Goal: Information Seeking & Learning: Learn about a topic

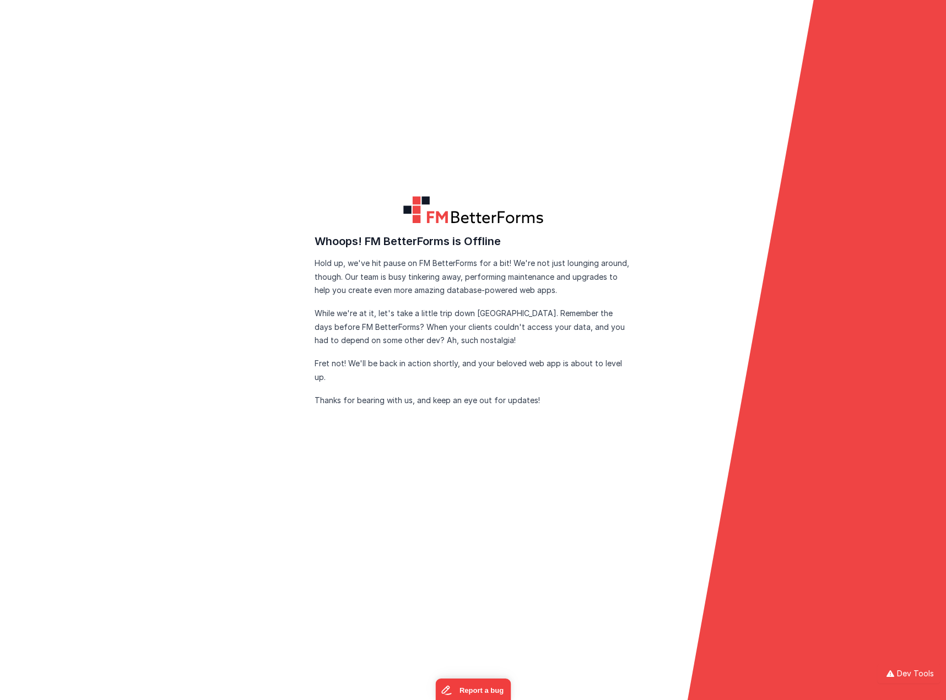
click at [429, 150] on form "FM BetterForms is Offline FM BetterForms is currently down for maintenance and …" at bounding box center [473, 350] width 946 height 700
click at [392, 175] on form "FM BetterForms is Offline FM BetterForms is currently down for maintenance and …" at bounding box center [473, 350] width 946 height 700
click at [395, 93] on form "FM BetterForms is Offline FM BetterForms is currently down for maintenance and …" at bounding box center [473, 350] width 946 height 700
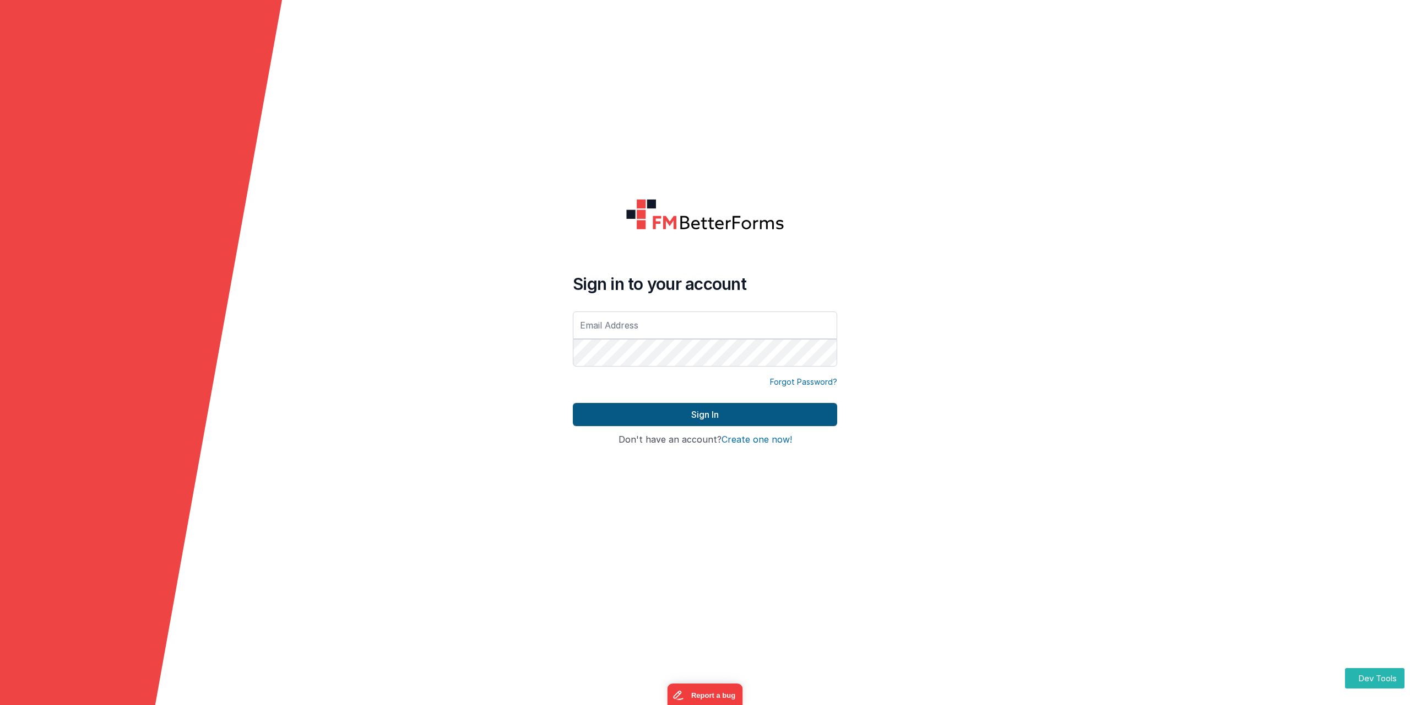
type input "[PERSON_NAME][EMAIL_ADDRESS][DOMAIN_NAME]"
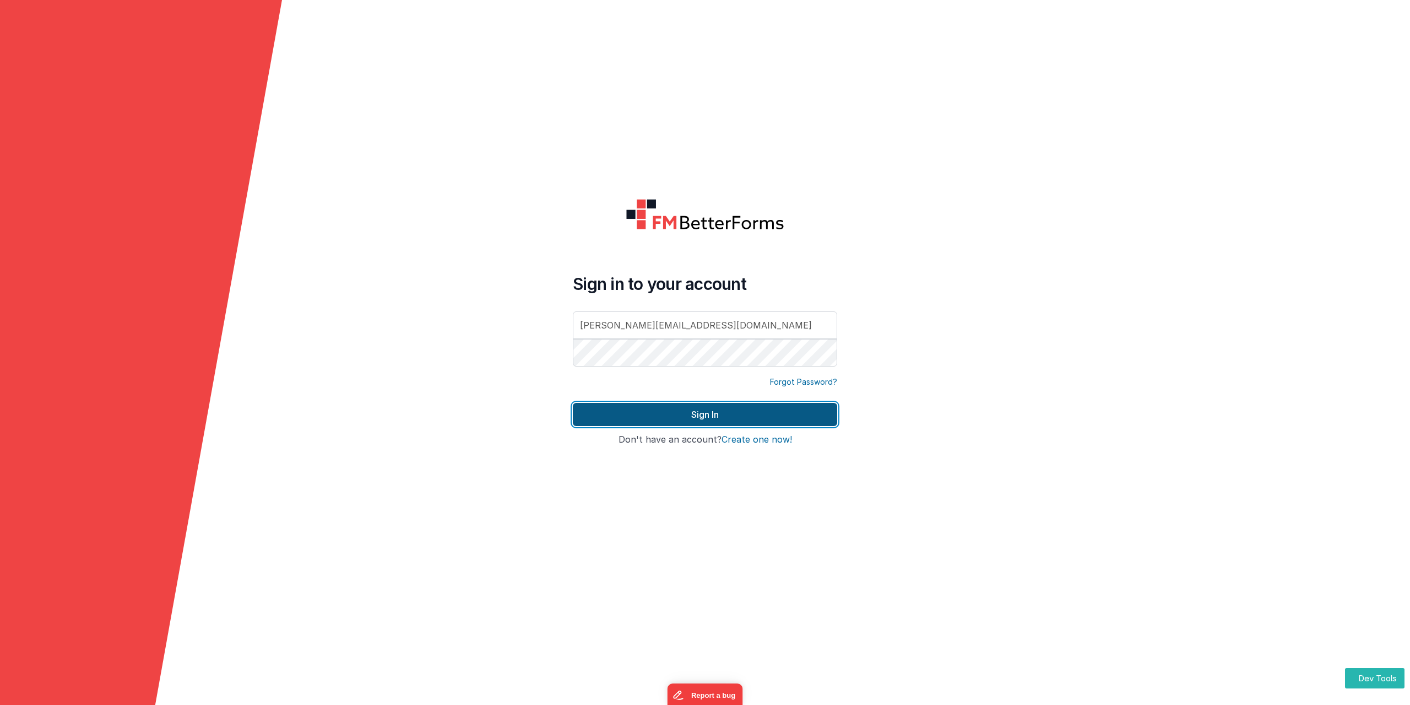
click at [701, 414] on button "Sign In" at bounding box center [705, 414] width 264 height 23
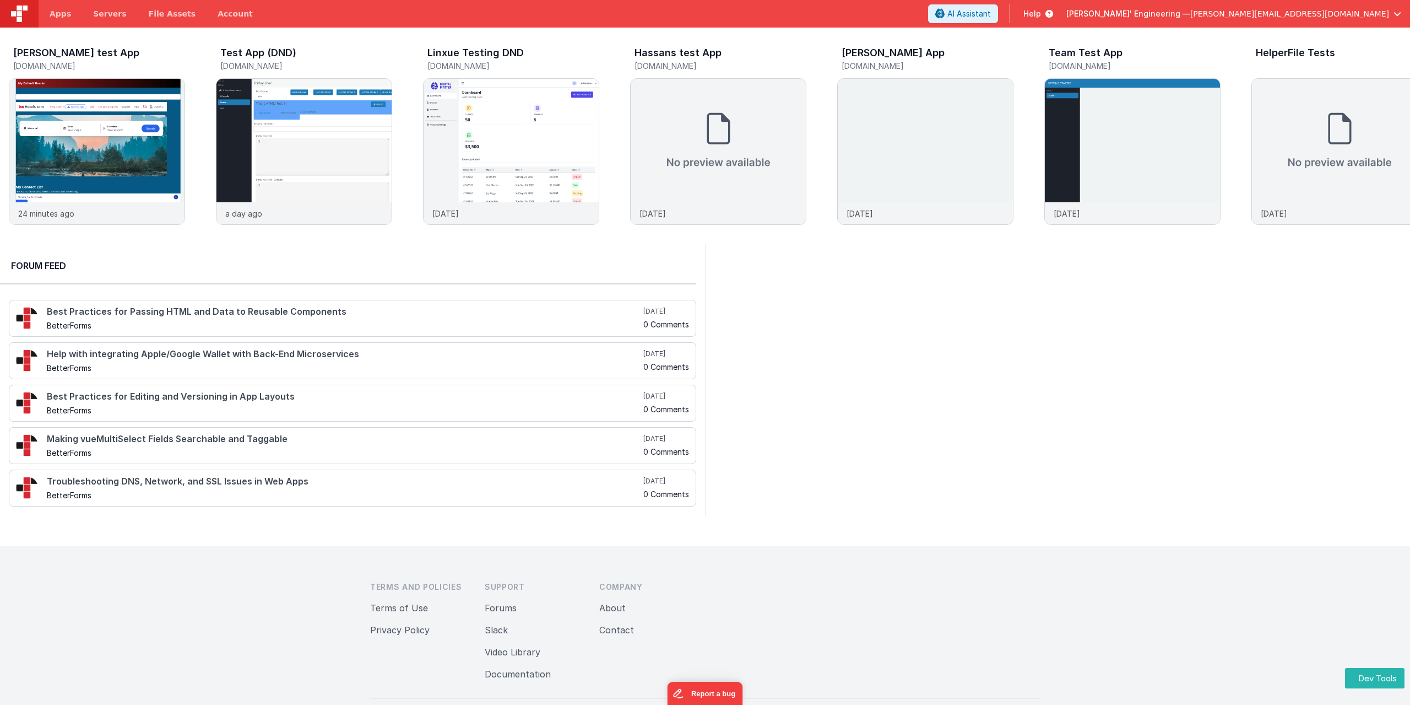
click at [963, 291] on div at bounding box center [1057, 380] width 705 height 272
drag, startPoint x: 833, startPoint y: 339, endPoint x: 863, endPoint y: 312, distance: 40.5
click at [834, 339] on div at bounding box center [1057, 380] width 705 height 272
click at [998, 6] on button "AI Assistant" at bounding box center [963, 13] width 70 height 19
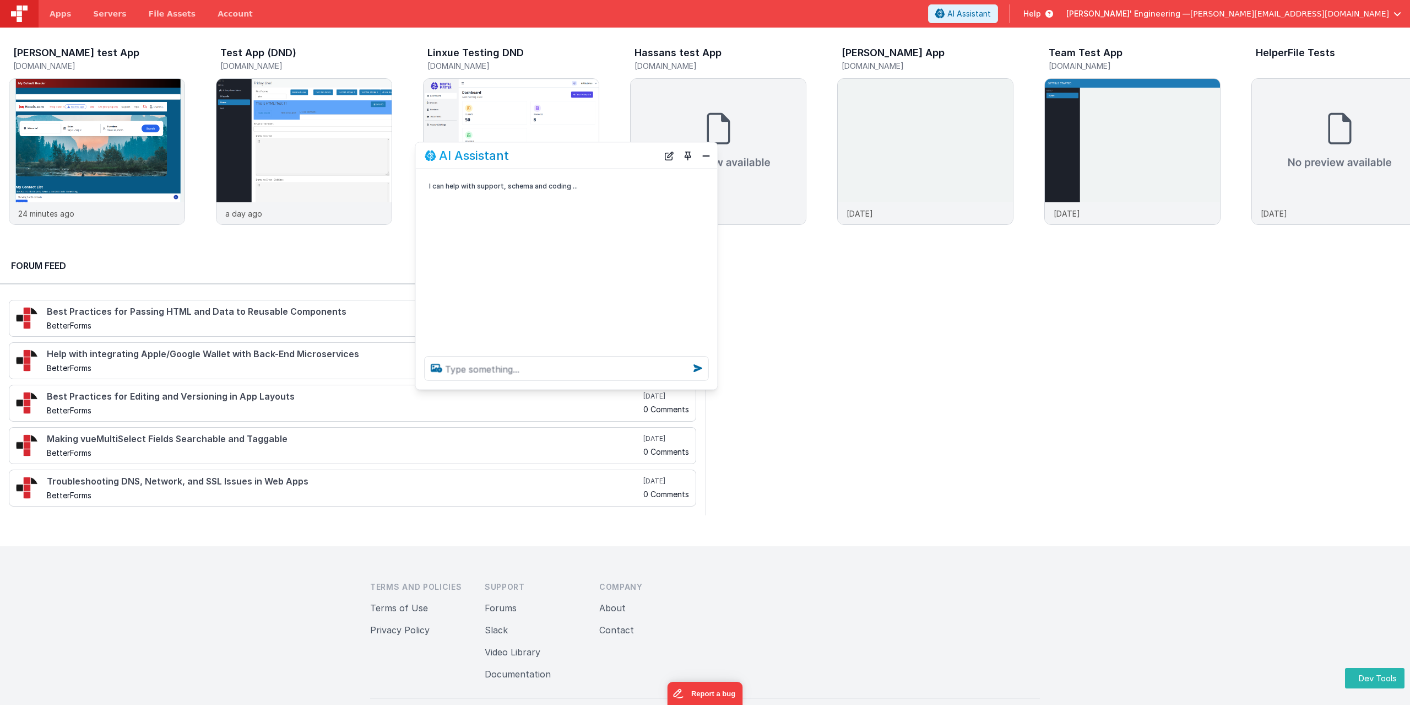
drag, startPoint x: 193, startPoint y: 469, endPoint x: 599, endPoint y: 162, distance: 509.3
click at [599, 162] on div "AI Assistant" at bounding box center [542, 155] width 234 height 13
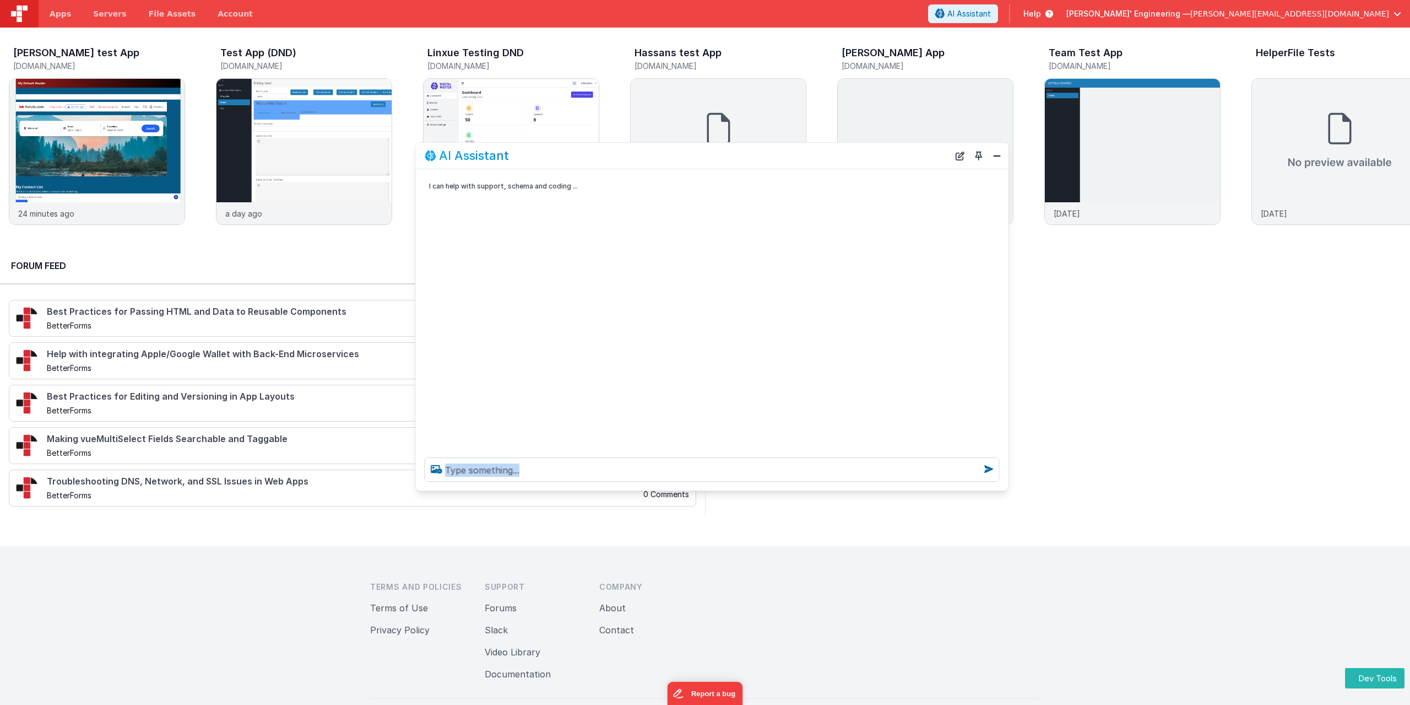
drag, startPoint x: 717, startPoint y: 388, endPoint x: 839, endPoint y: 462, distance: 142.1
click at [1004, 489] on div at bounding box center [712, 469] width 593 height 42
click at [477, 470] on textarea at bounding box center [710, 469] width 571 height 24
paste textarea "Please provide information on snippets."
type textarea "Please provide information on snippets."
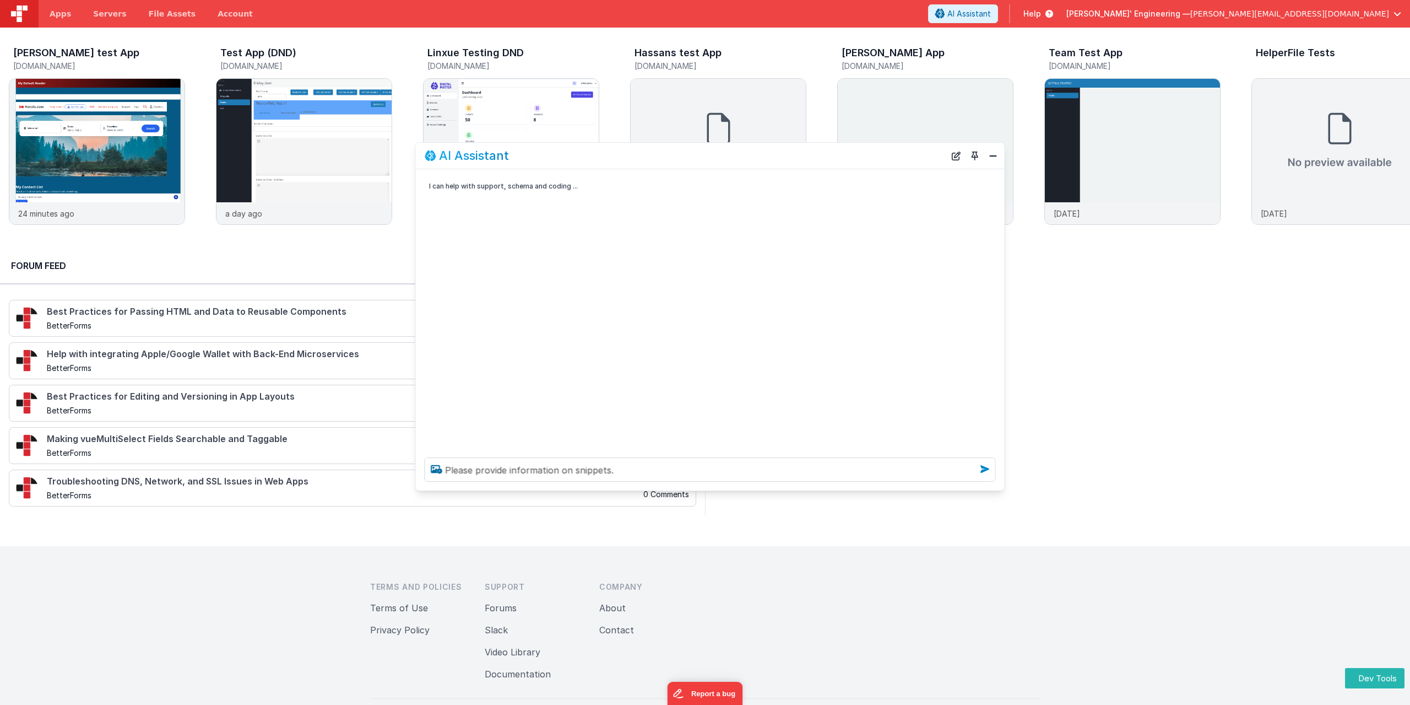
click at [987, 472] on icon at bounding box center [985, 469] width 18 height 18
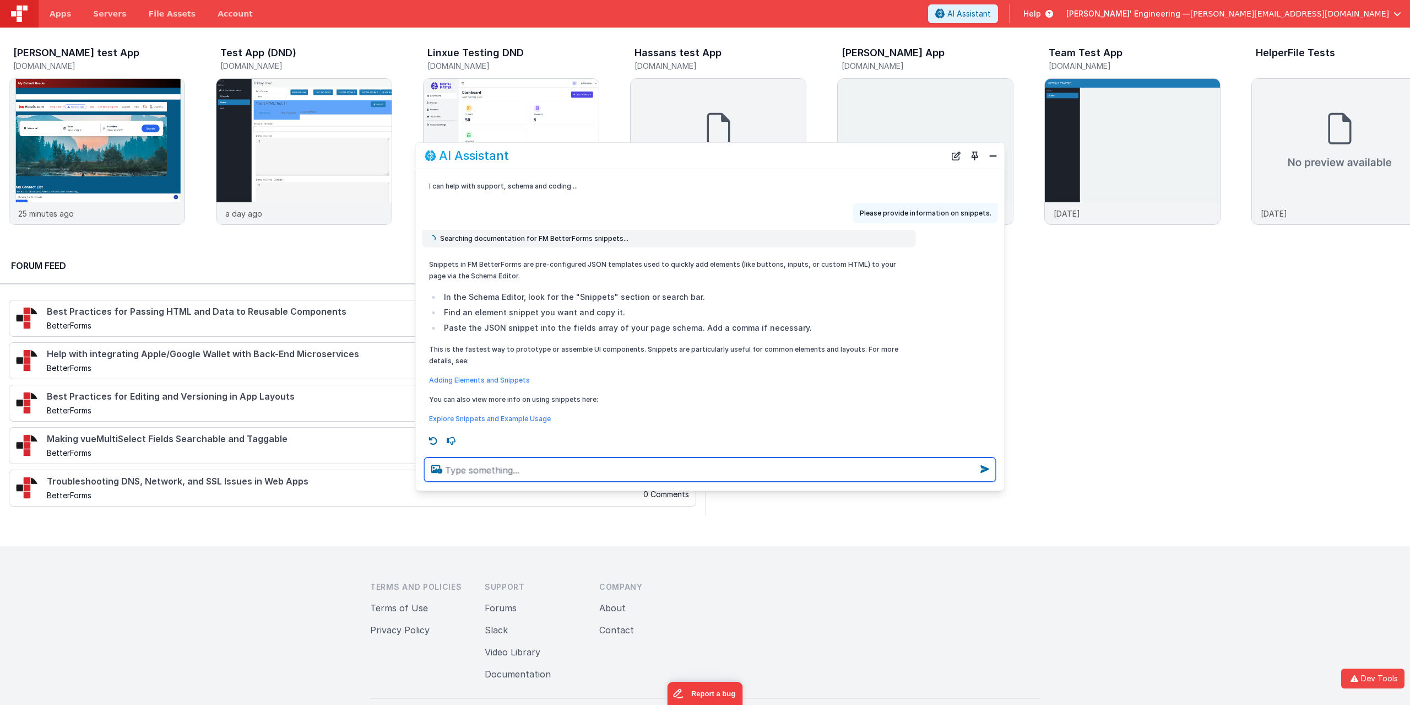
scroll to position [1, 0]
click at [480, 380] on link "Adding Elements and Snippets" at bounding box center [479, 379] width 101 height 8
click at [508, 467] on textarea at bounding box center [710, 469] width 571 height 24
drag, startPoint x: 543, startPoint y: 376, endPoint x: 425, endPoint y: 375, distance: 117.9
click at [425, 375] on div "Snippets in FM BetterForms are pre-configured JSON templates used to quickly ad…" at bounding box center [670, 340] width 494 height 175
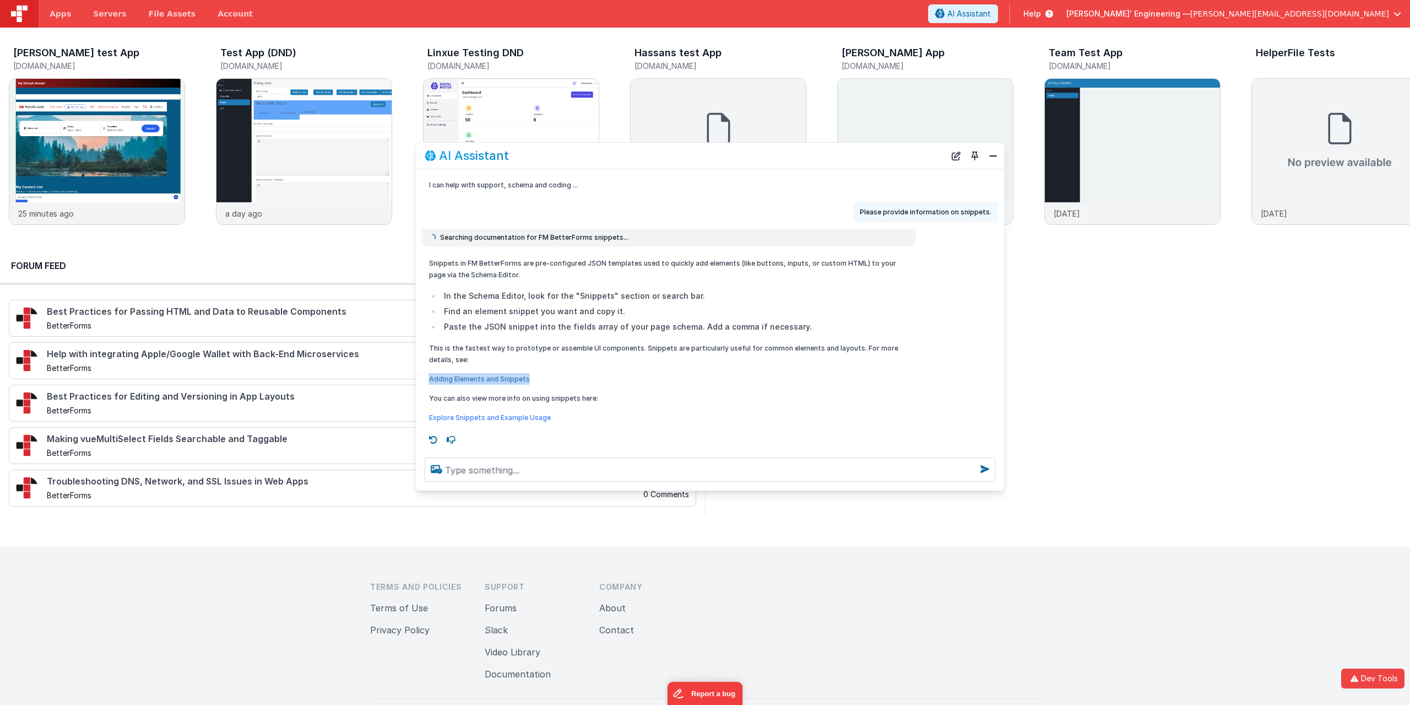
copy link "Adding Elements and Snippets"
click at [522, 472] on textarea at bounding box center [710, 469] width 571 height 24
paste textarea "Adding Elements and Snippets"
type textarea "Adding Elements and Snippets"
click at [980, 461] on icon at bounding box center [985, 469] width 18 height 18
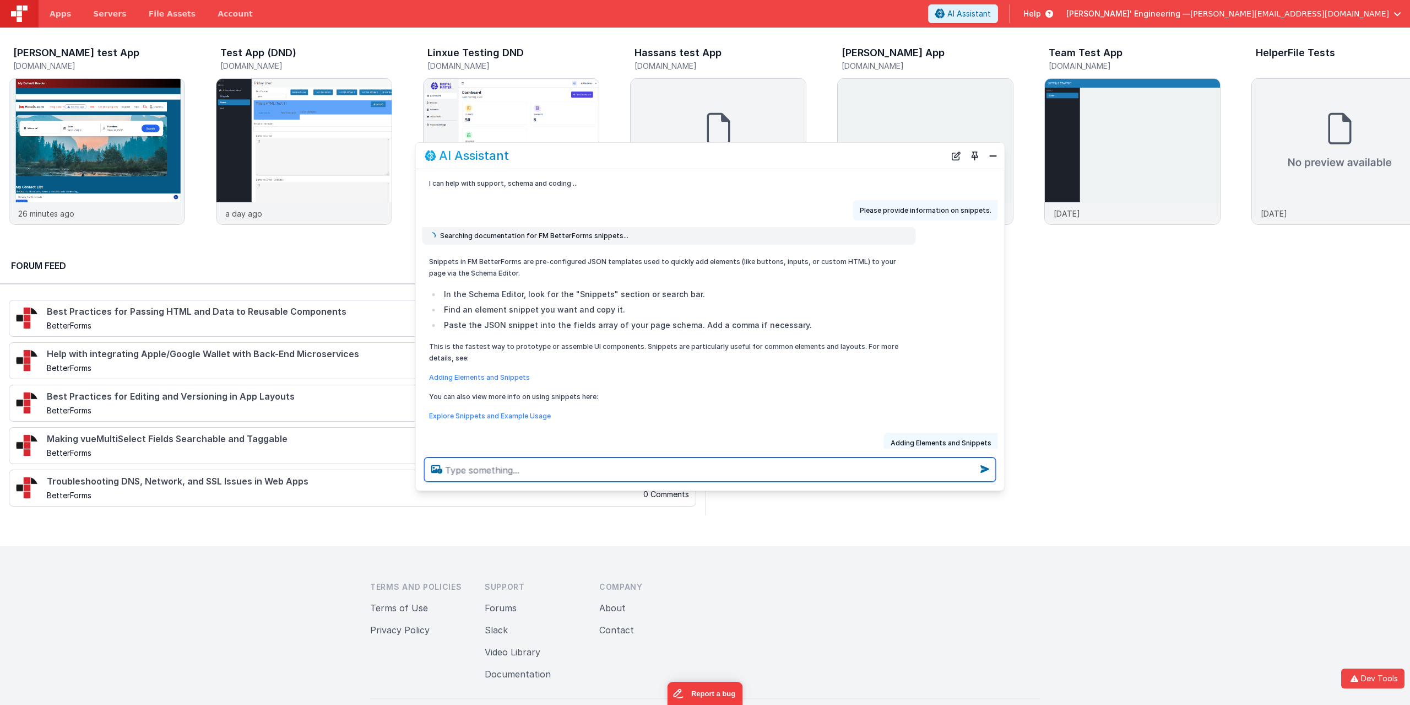
scroll to position [0, 0]
drag, startPoint x: 1219, startPoint y: 349, endPoint x: 1223, endPoint y: 345, distance: 6.2
click at [1220, 349] on div at bounding box center [1057, 380] width 705 height 272
